Goal: Transaction & Acquisition: Purchase product/service

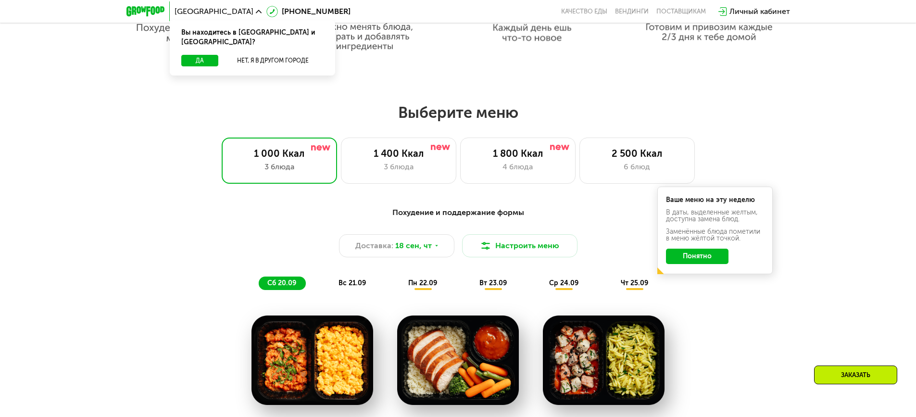
scroll to position [770, 0]
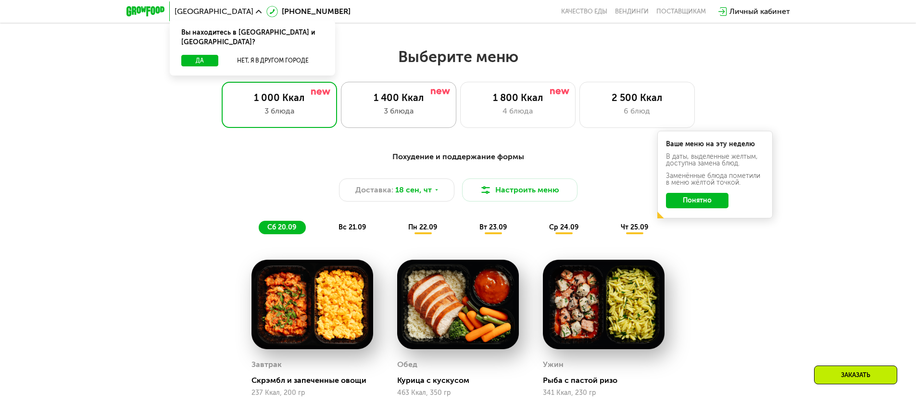
click at [429, 110] on div "3 блюда" at bounding box center [398, 111] width 95 height 12
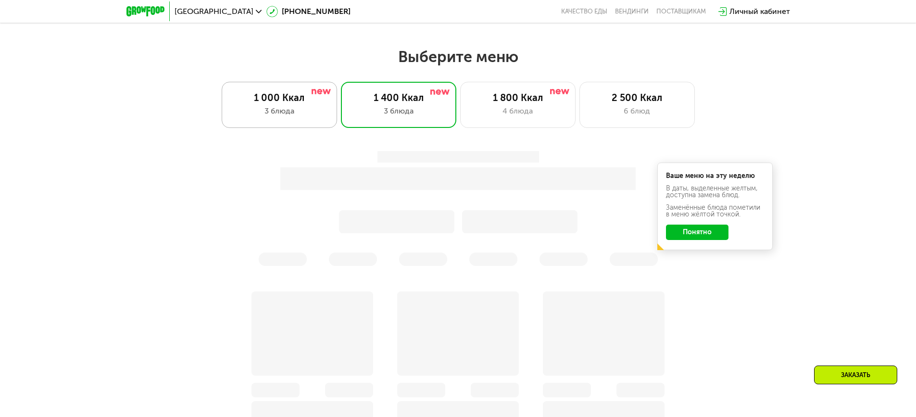
click at [290, 100] on div "1 000 Ккал" at bounding box center [279, 98] width 95 height 12
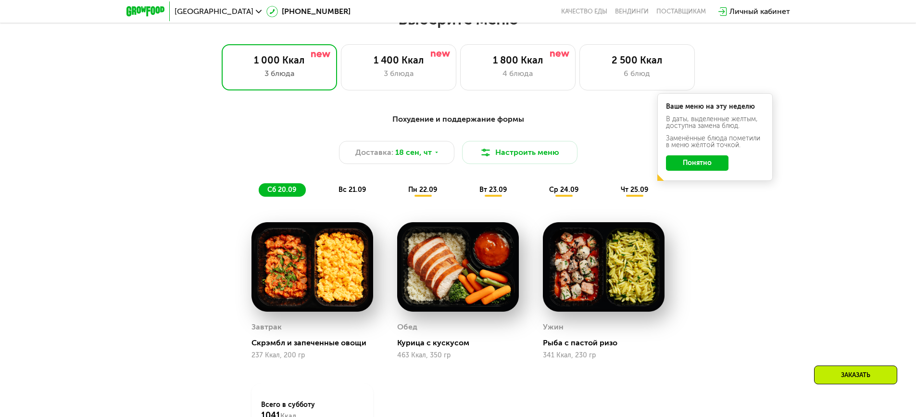
scroll to position [824, 0]
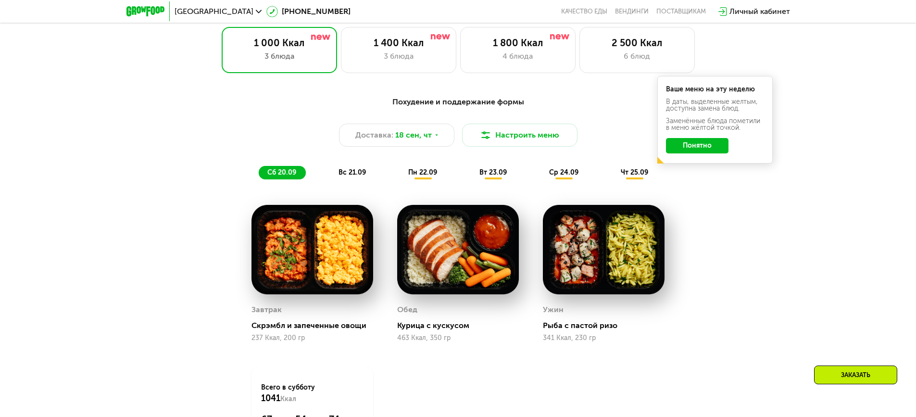
click at [340, 172] on span "вс 21.09" at bounding box center [352, 172] width 27 height 8
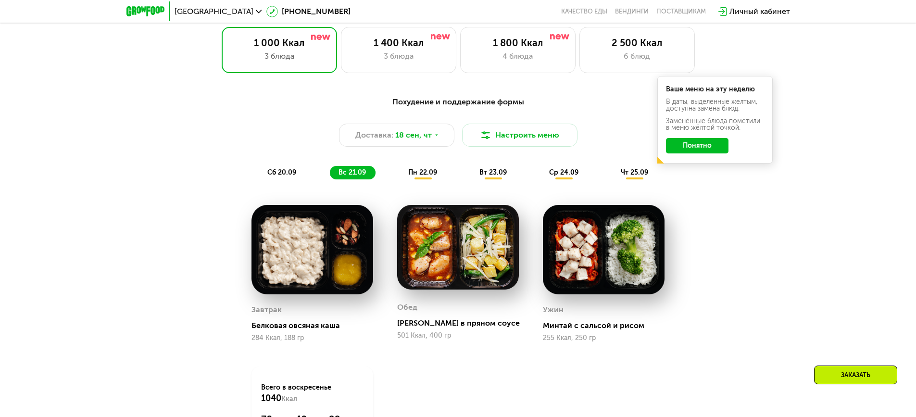
click at [418, 173] on span "пн 22.09" at bounding box center [422, 172] width 29 height 8
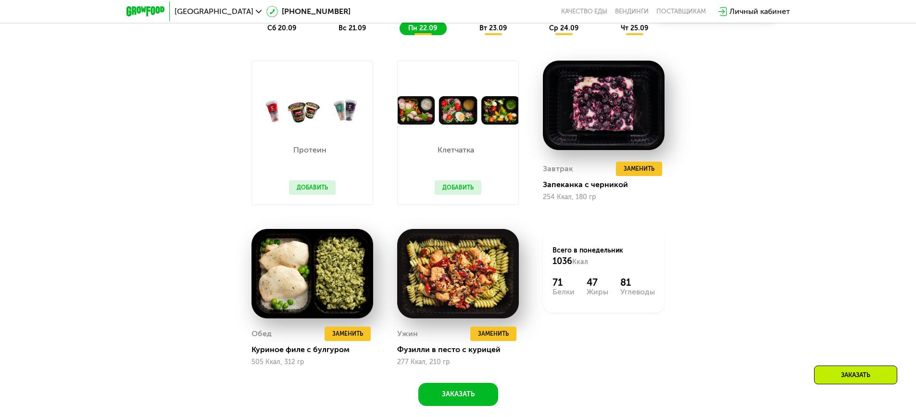
scroll to position [921, 0]
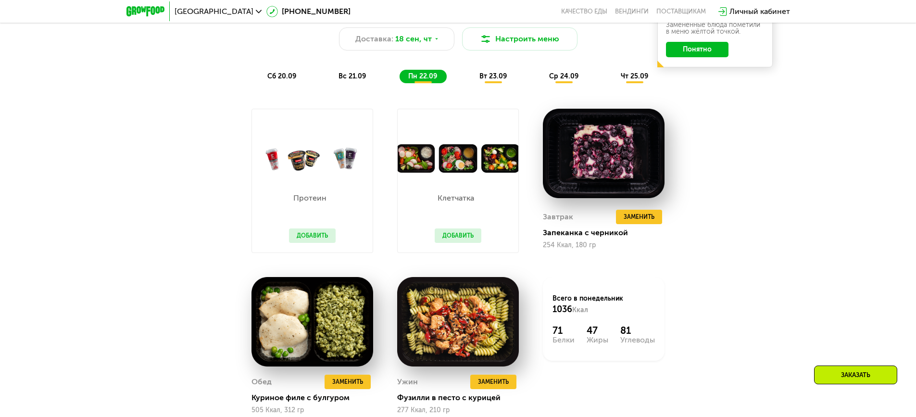
click at [500, 80] on span "вт 23.09" at bounding box center [493, 76] width 27 height 8
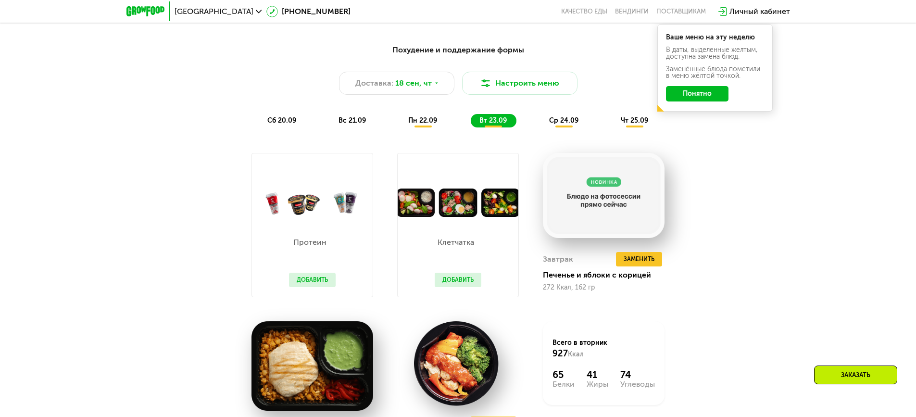
scroll to position [872, 0]
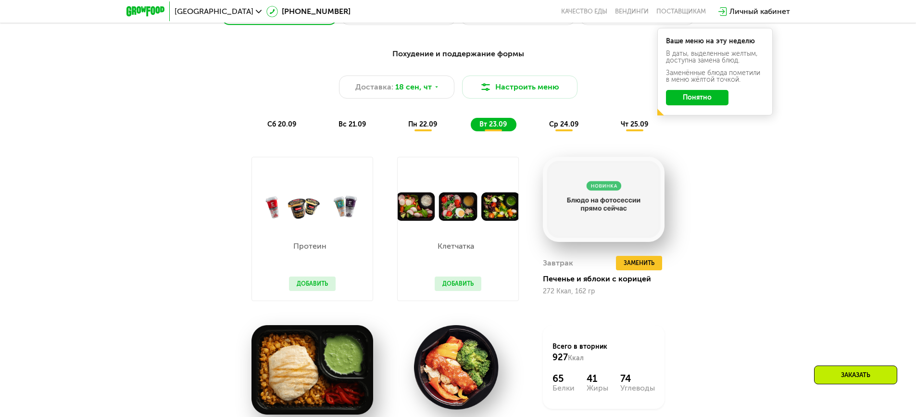
click at [558, 119] on div "Похудение и поддержание формы Доставка: [DATE] Настроить меню сб 20.09 вс 21.09…" at bounding box center [458, 89] width 569 height 83
click at [561, 125] on span "ср 24.09" at bounding box center [563, 124] width 29 height 8
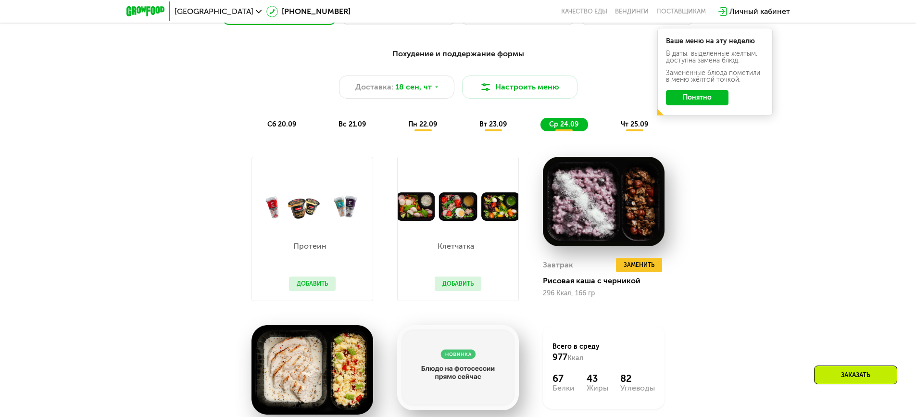
click at [638, 131] on div "чт 25.09" at bounding box center [635, 124] width 46 height 13
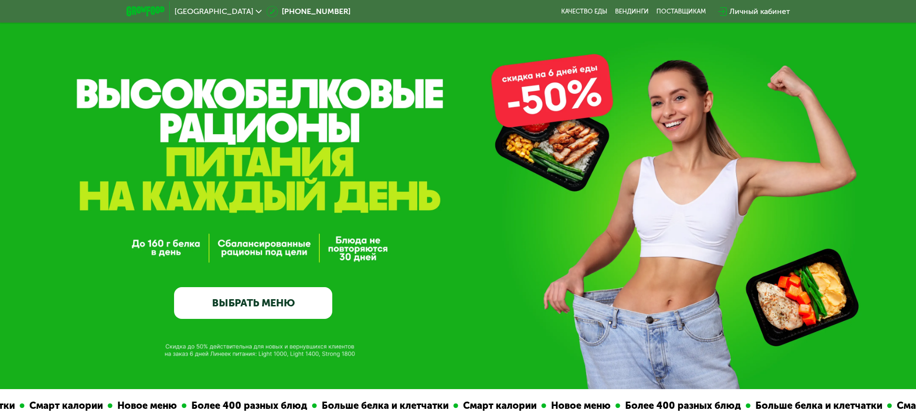
scroll to position [0, 0]
